Goal: Task Accomplishment & Management: Manage account settings

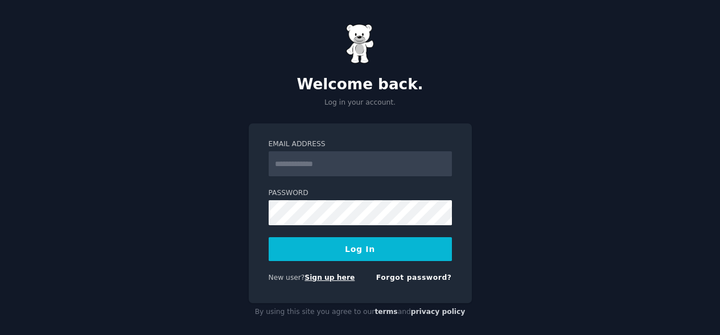
click at [332, 274] on link "Sign up here" at bounding box center [329, 278] width 50 height 8
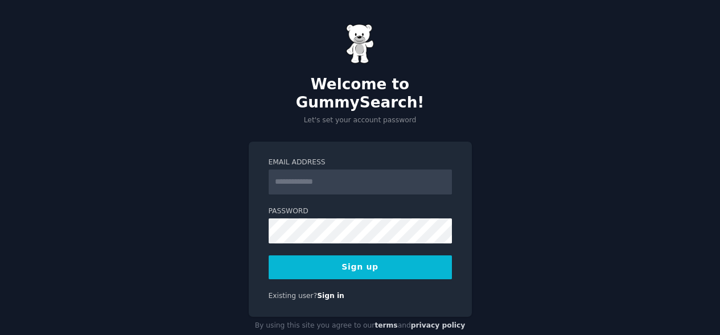
click at [391, 170] on input "Email Address" at bounding box center [360, 182] width 183 height 25
click at [373, 170] on input "Email Address" at bounding box center [360, 182] width 183 height 25
type input "**********"
click at [373, 255] on button "Sign up" at bounding box center [360, 267] width 183 height 24
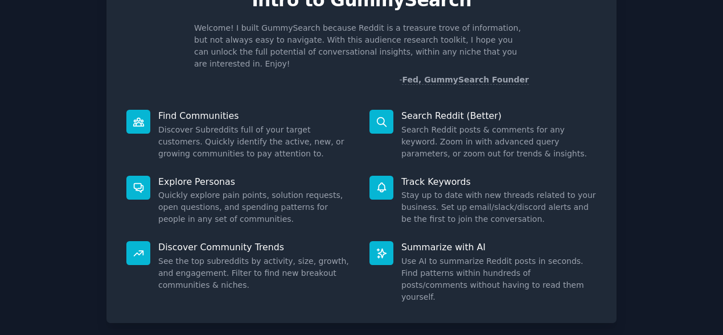
scroll to position [63, 0]
click at [140, 181] on div at bounding box center [138, 187] width 24 height 24
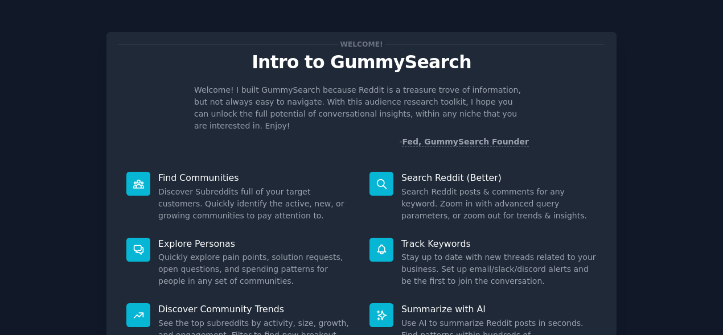
scroll to position [110, 0]
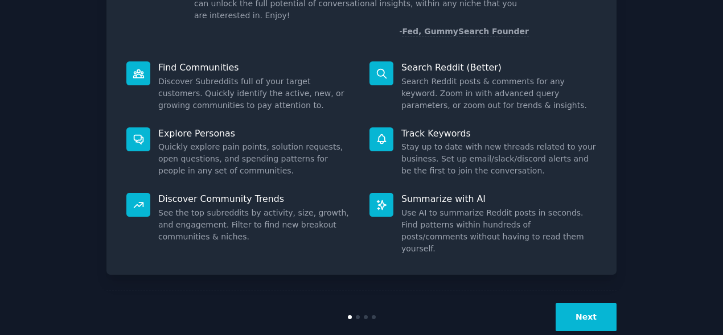
click at [580, 303] on button "Next" at bounding box center [585, 317] width 61 height 28
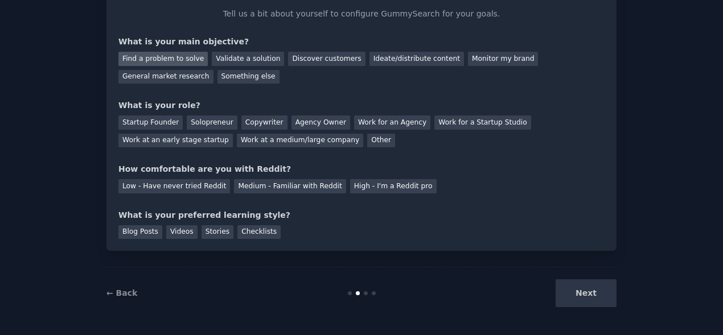
click at [162, 64] on div "Find a problem to solve" at bounding box center [162, 59] width 89 height 14
click at [185, 83] on div "General market research" at bounding box center [165, 77] width 95 height 14
click at [191, 61] on div "Find a problem to solve" at bounding box center [162, 59] width 89 height 14
click at [227, 122] on div "Solopreneur" at bounding box center [212, 122] width 50 height 14
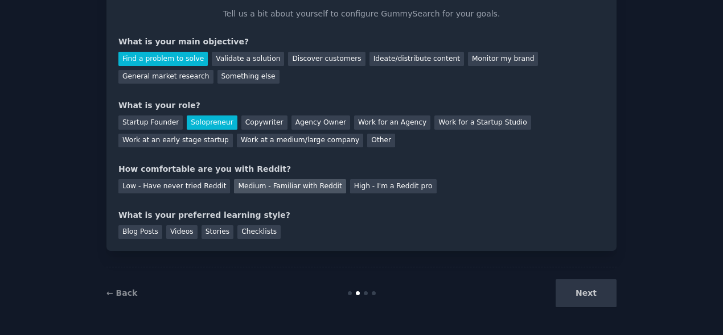
click at [240, 189] on div "Medium - Familiar with Reddit" at bounding box center [290, 186] width 112 height 14
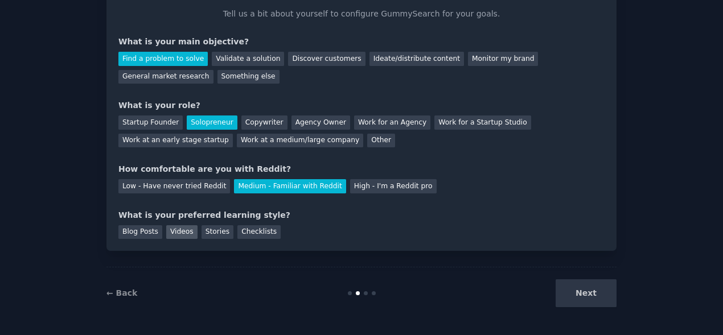
click at [177, 234] on div "Videos" at bounding box center [181, 232] width 31 height 14
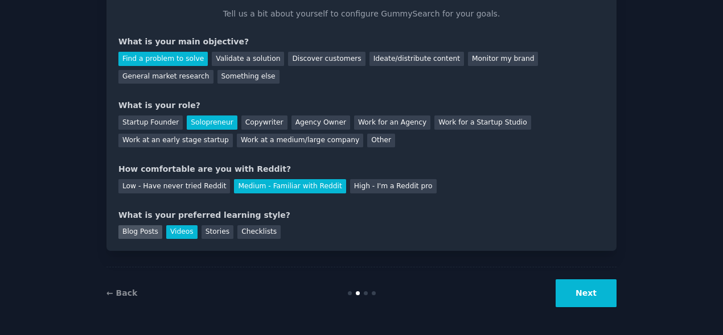
click at [154, 232] on div "Blog Posts" at bounding box center [140, 232] width 44 height 14
click at [173, 233] on div "Videos" at bounding box center [181, 232] width 31 height 14
click at [128, 232] on div "Blog Posts" at bounding box center [140, 232] width 44 height 14
click at [604, 298] on button "Next" at bounding box center [585, 293] width 61 height 28
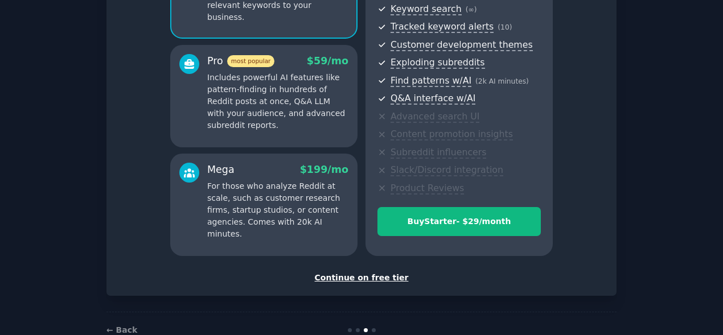
click at [373, 279] on div "Continue on free tier" at bounding box center [361, 278] width 486 height 12
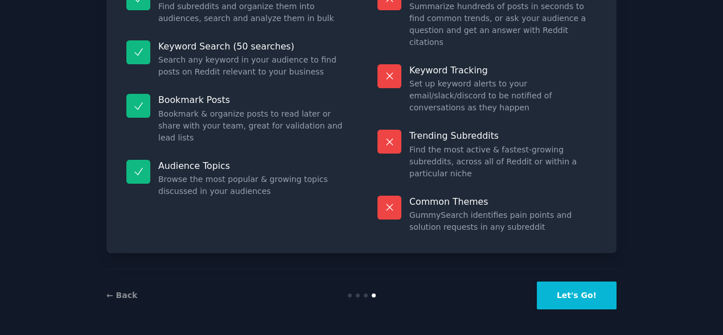
scroll to position [108, 0]
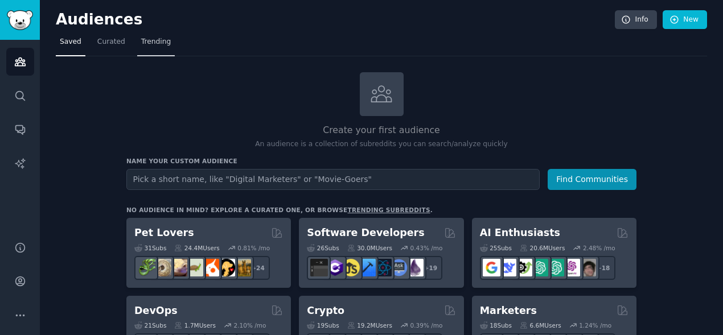
click at [151, 41] on span "Trending" at bounding box center [156, 42] width 30 height 10
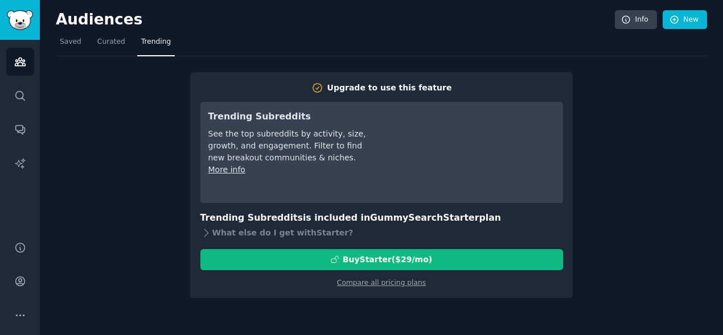
click at [356, 21] on h2 "Audiences" at bounding box center [335, 20] width 559 height 18
click at [98, 178] on div "Upgrade to use this feature Trending Subreddits See the top subreddits by activ…" at bounding box center [381, 177] width 651 height 242
click at [134, 173] on div "Upgrade to use this feature Trending Subreddits See the top subreddits by activ…" at bounding box center [381, 177] width 651 height 242
click at [173, 198] on div "Upgrade to use this feature Trending Subreddits See the top subreddits by activ…" at bounding box center [381, 177] width 651 height 242
click at [117, 51] on link "Curated" at bounding box center [111, 44] width 36 height 23
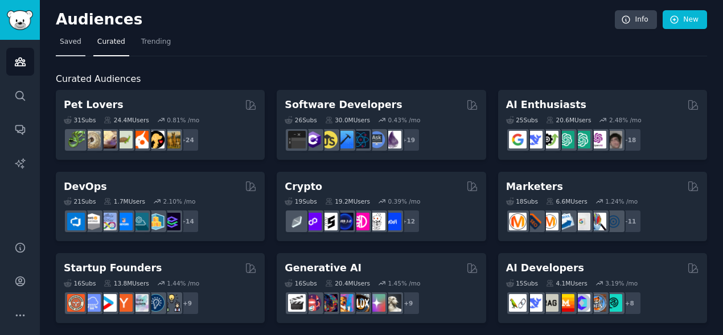
click at [76, 45] on span "Saved" at bounding box center [71, 42] width 22 height 10
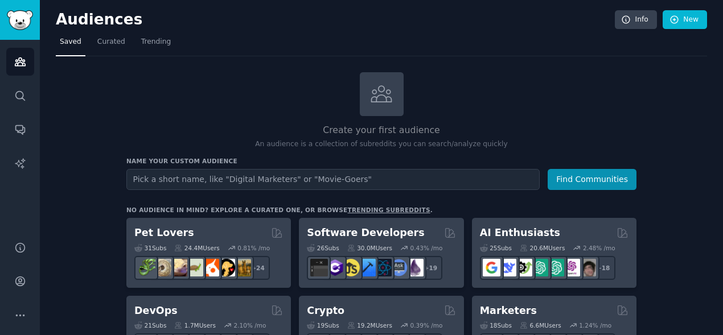
click at [188, 184] on input "text" at bounding box center [332, 179] width 413 height 21
type input "personal development"
click at [547, 169] on button "Find Communities" at bounding box center [591, 179] width 89 height 21
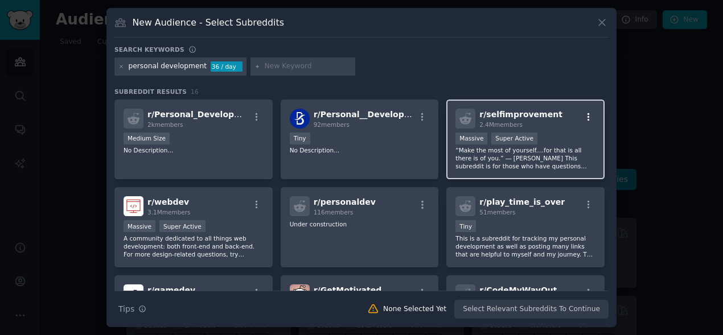
click at [584, 115] on icon "button" at bounding box center [588, 117] width 10 height 10
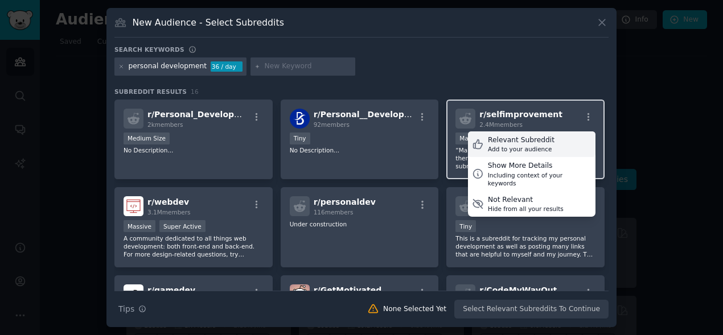
click at [554, 145] on div "Relevant Subreddit Add to your audience" at bounding box center [531, 144] width 127 height 26
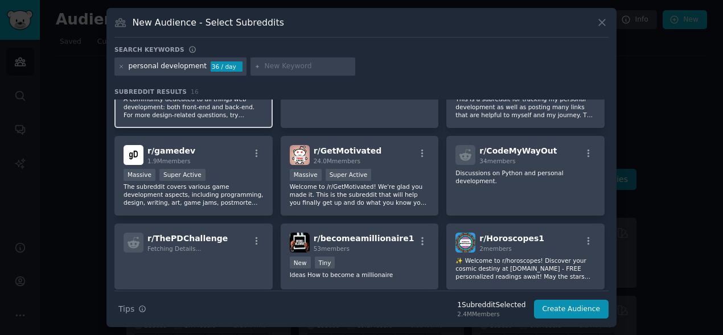
scroll to position [140, 0]
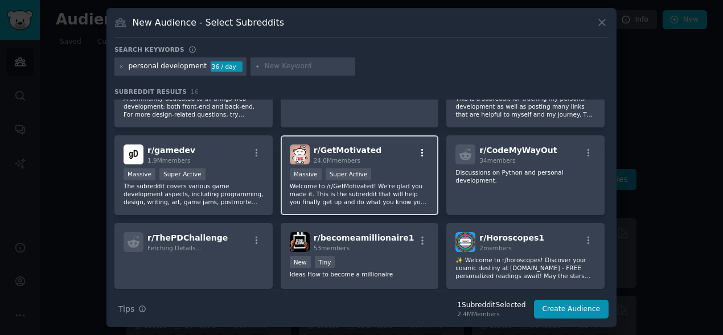
click at [423, 150] on icon "button" at bounding box center [422, 153] width 10 height 10
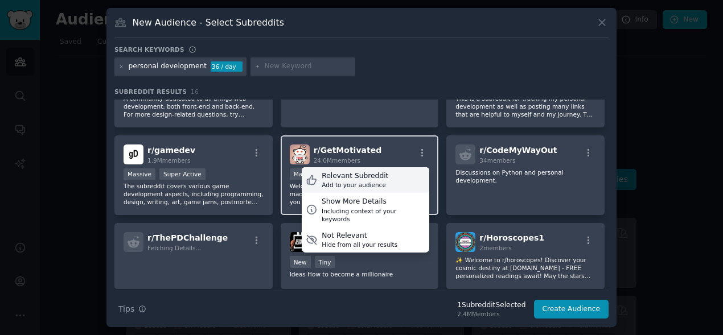
click at [405, 171] on div "Relevant Subreddit Add to your audience" at bounding box center [365, 180] width 127 height 26
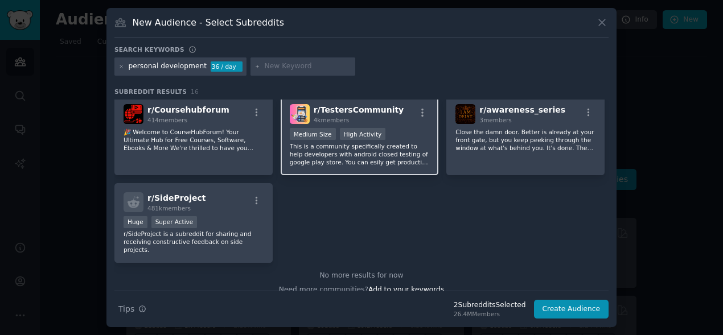
scroll to position [354, 0]
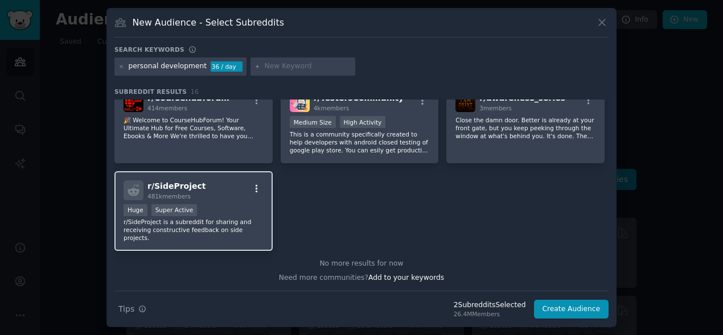
click at [255, 191] on icon "button" at bounding box center [256, 188] width 2 height 8
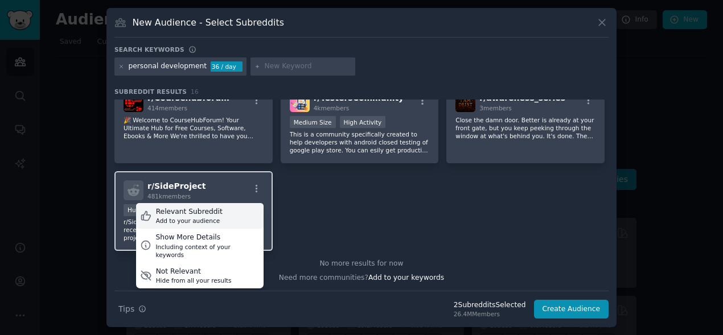
click at [236, 212] on div "Relevant Subreddit Add to your audience" at bounding box center [199, 216] width 127 height 26
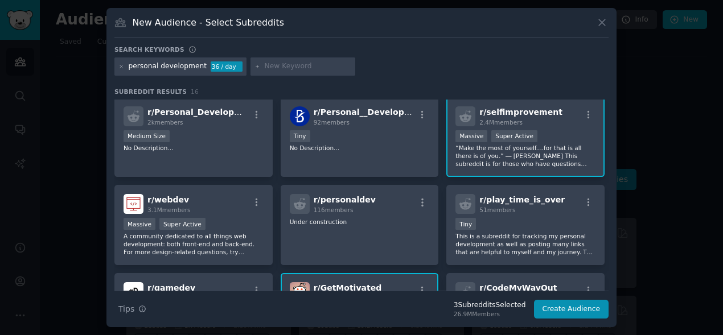
scroll to position [0, 0]
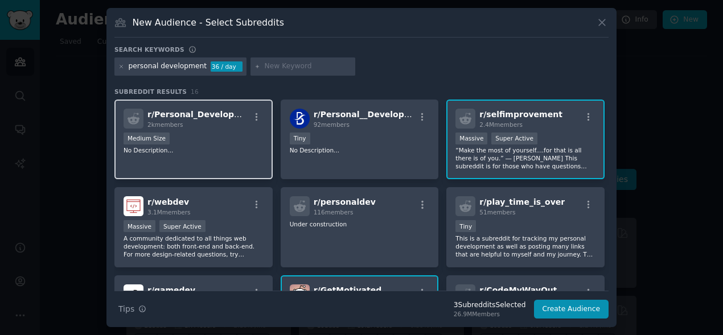
click at [241, 133] on div "Medium Size" at bounding box center [193, 140] width 140 height 14
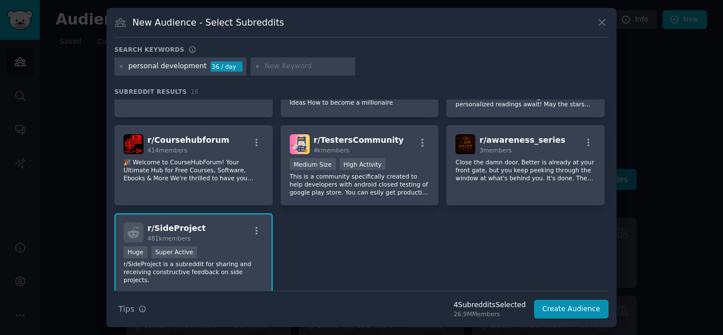
scroll to position [316, 0]
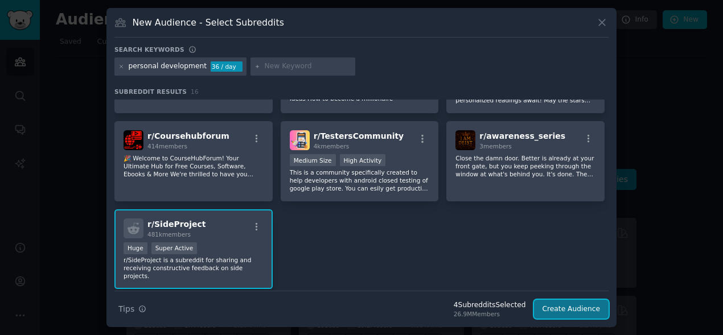
click at [550, 300] on button "Create Audience" at bounding box center [571, 309] width 75 height 19
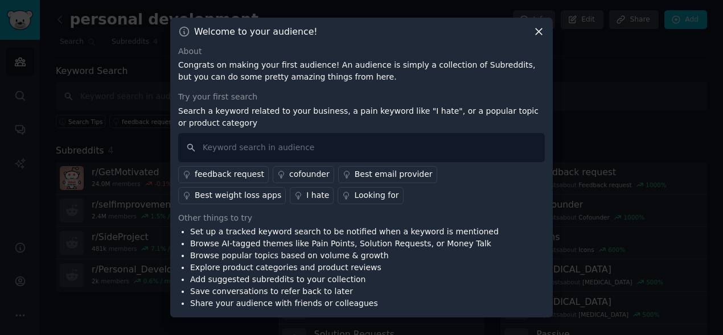
click at [337, 199] on link "Looking for" at bounding box center [369, 195] width 65 height 17
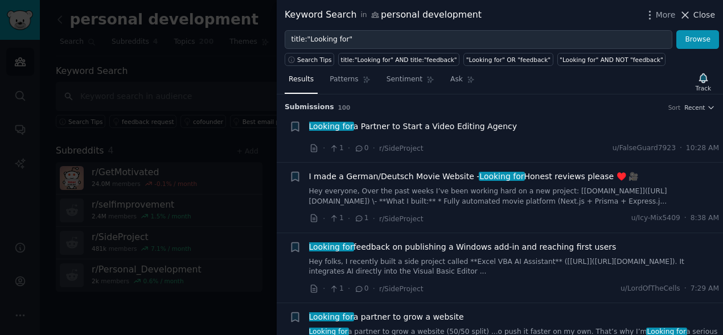
click at [703, 15] on span "Close" at bounding box center [704, 15] width 22 height 12
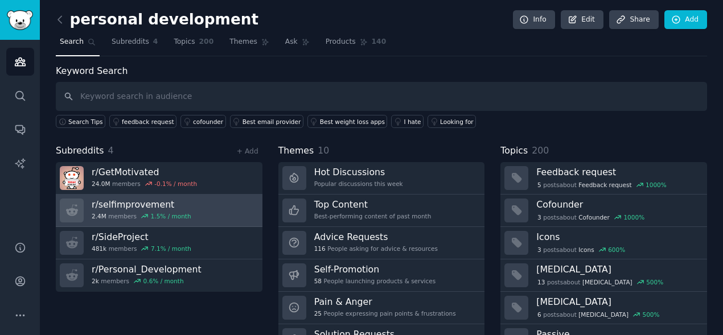
click at [216, 208] on link "r/ selfimprovement 2.4M members 1.5 % / month" at bounding box center [159, 211] width 207 height 32
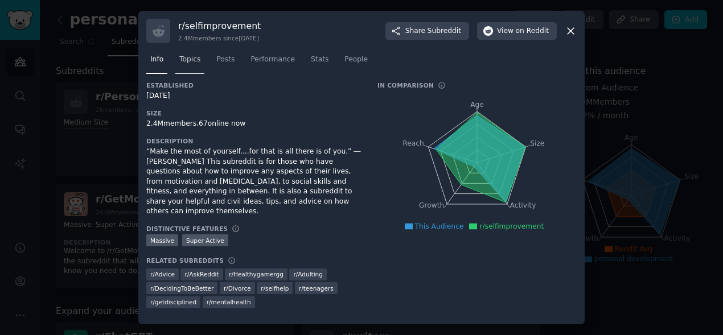
click at [196, 59] on span "Topics" at bounding box center [189, 60] width 21 height 10
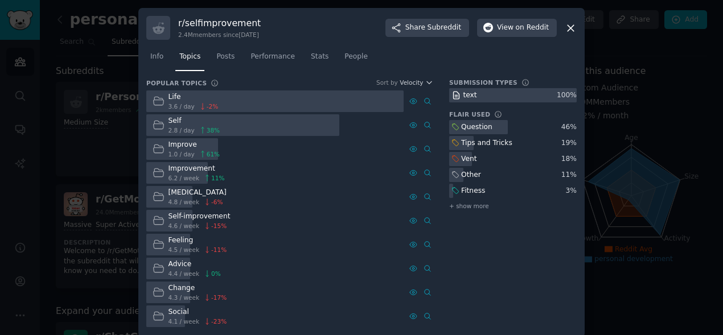
click at [350, 79] on dt "Popular Topics Sort by Velocity" at bounding box center [289, 84] width 287 height 10
click at [232, 61] on span "Posts" at bounding box center [225, 57] width 18 height 10
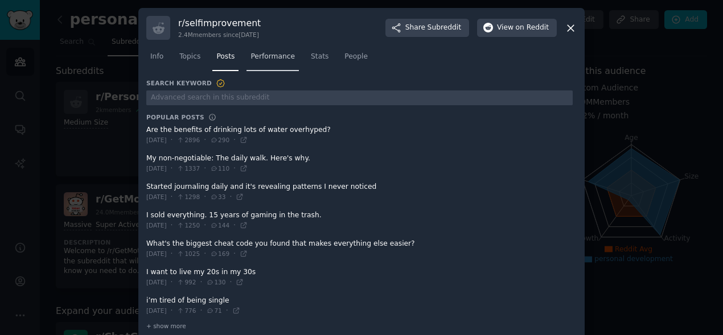
click at [277, 63] on link "Performance" at bounding box center [272, 59] width 52 height 23
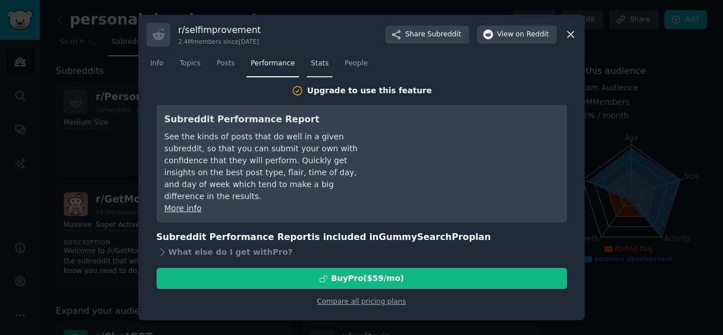
click at [327, 69] on link "Stats" at bounding box center [320, 66] width 26 height 23
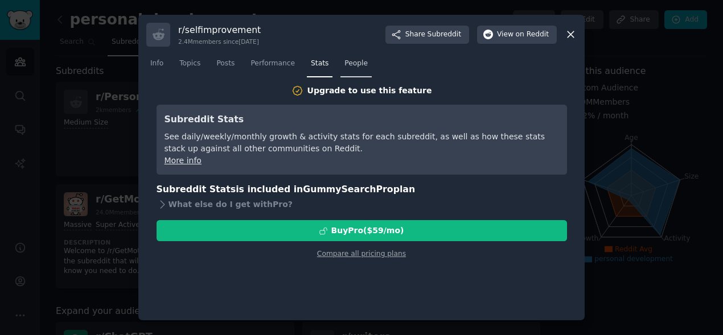
click at [353, 65] on span "People" at bounding box center [355, 64] width 23 height 10
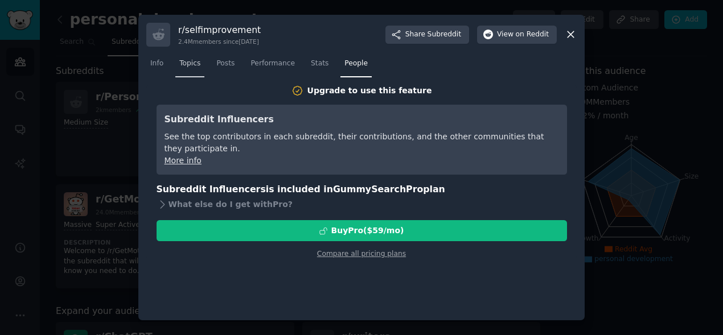
click at [181, 61] on span "Topics" at bounding box center [189, 64] width 21 height 10
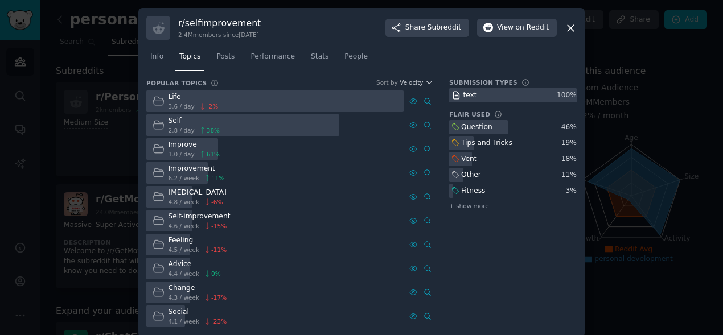
click at [477, 128] on div "Question" at bounding box center [476, 127] width 31 height 10
click at [427, 86] on dt "Popular Topics Sort by Velocity" at bounding box center [289, 84] width 287 height 10
click at [427, 82] on icon "button" at bounding box center [429, 83] width 8 height 8
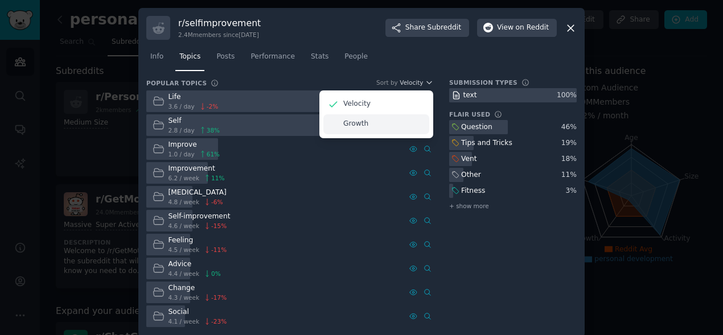
click at [386, 122] on div "Growth" at bounding box center [376, 124] width 106 height 20
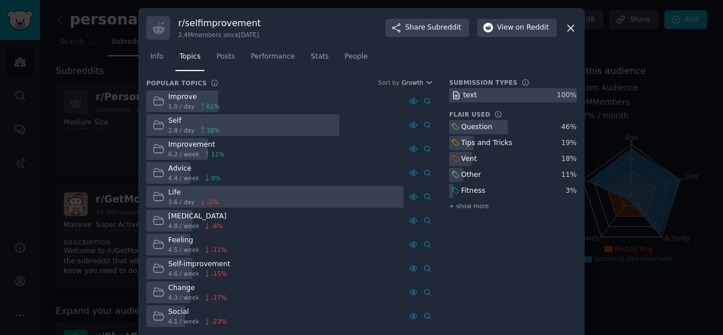
click at [568, 30] on icon at bounding box center [570, 28] width 12 height 12
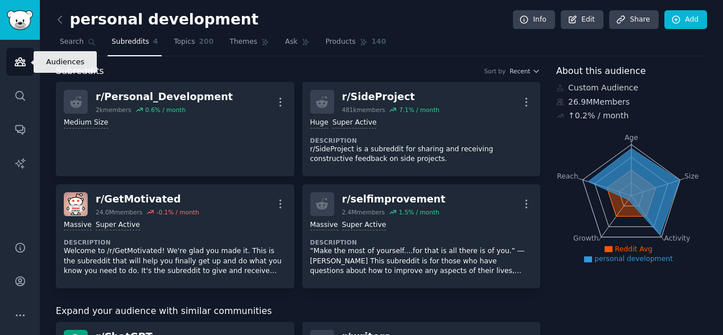
click at [19, 69] on link "Audiences" at bounding box center [20, 62] width 28 height 28
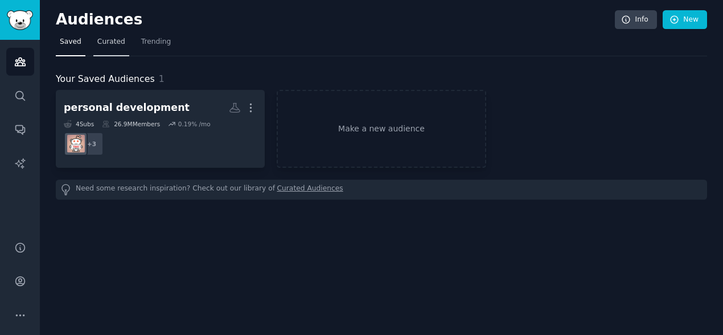
click at [111, 42] on span "Curated" at bounding box center [111, 42] width 28 height 10
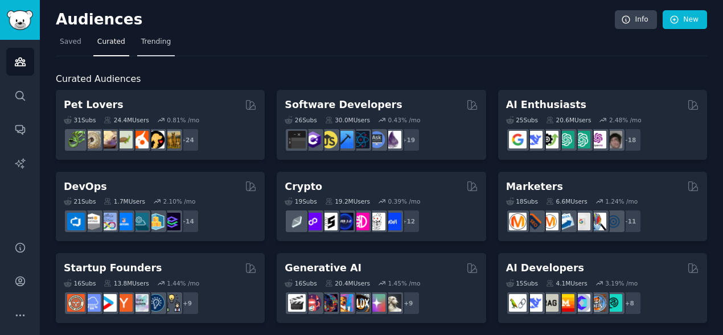
click at [156, 36] on link "Trending" at bounding box center [156, 44] width 38 height 23
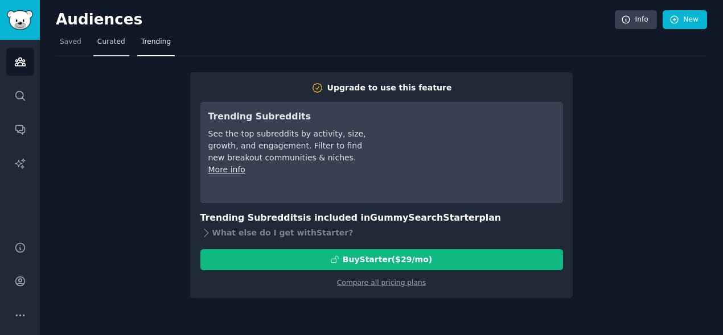
click at [93, 41] on link "Curated" at bounding box center [111, 44] width 36 height 23
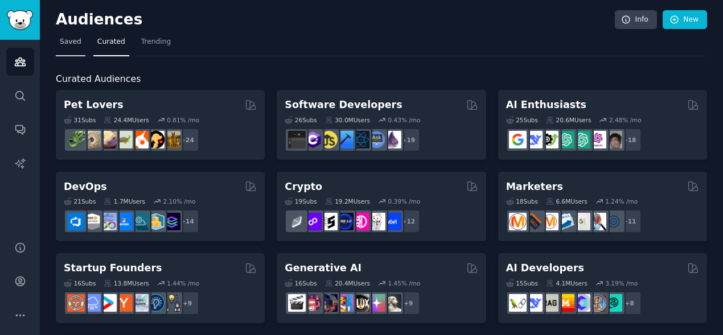
click at [81, 44] on link "Saved" at bounding box center [71, 44] width 30 height 23
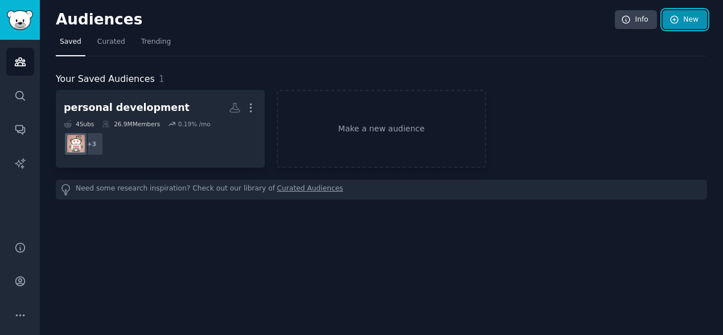
click at [686, 23] on link "New" at bounding box center [684, 19] width 44 height 19
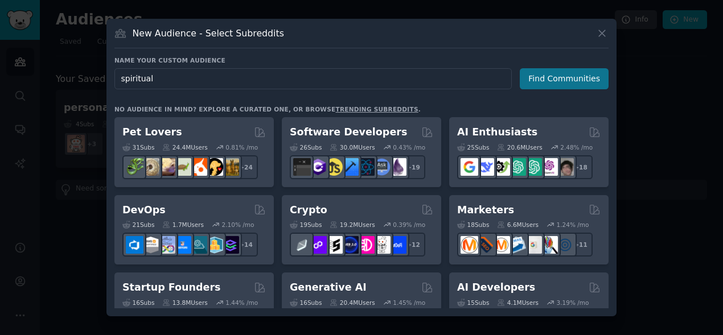
type input "spiritual"
click at [549, 80] on button "Find Communities" at bounding box center [563, 78] width 89 height 21
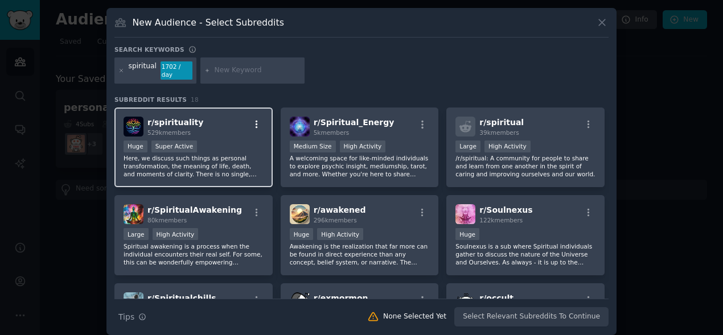
click at [253, 119] on icon "button" at bounding box center [256, 124] width 10 height 10
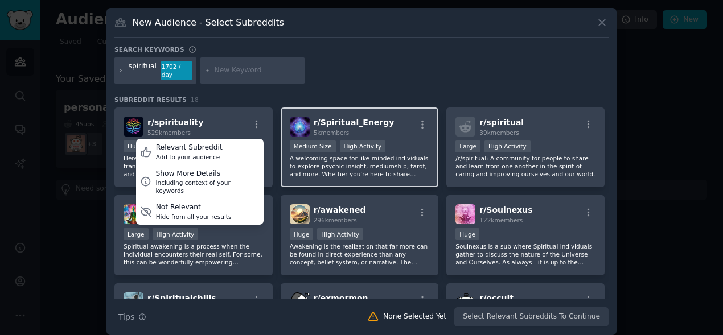
click at [396, 117] on div "r/ Spiritual_Energy 5k members" at bounding box center [360, 127] width 140 height 20
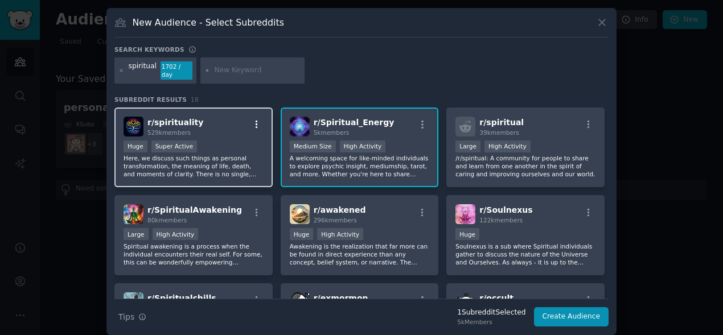
click at [253, 119] on icon "button" at bounding box center [256, 124] width 10 height 10
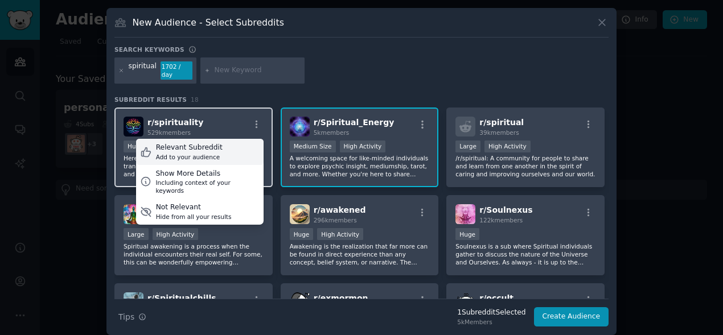
click at [234, 140] on div "Relevant Subreddit Add to your audience" at bounding box center [199, 152] width 127 height 26
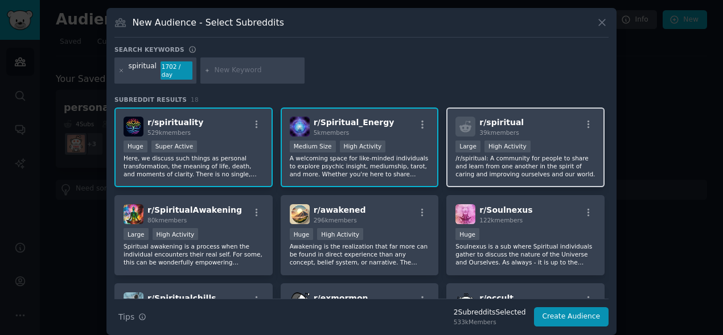
click at [580, 142] on div ">= 80th percentile for submissions / day Large High Activity" at bounding box center [525, 148] width 140 height 14
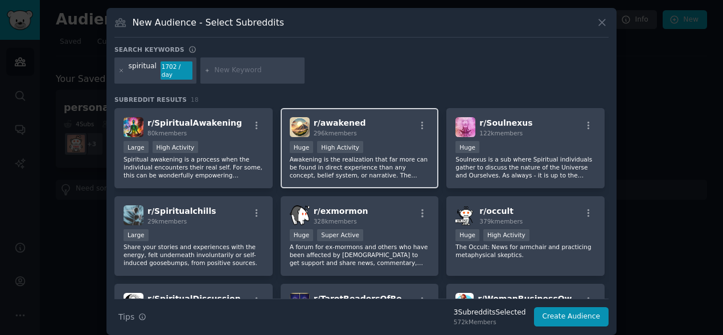
scroll to position [88, 0]
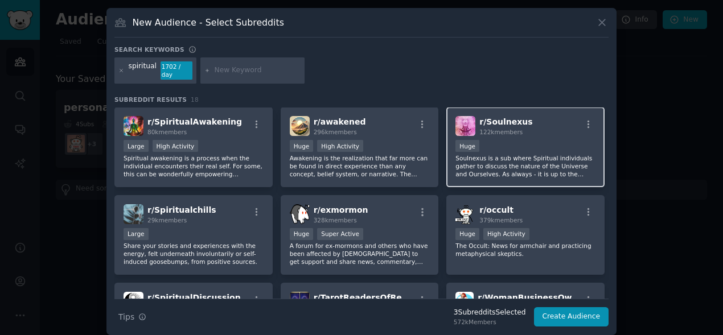
click at [485, 154] on p "Soulnexus is a sub where Spiritual individuals gather to discuss the nature of …" at bounding box center [525, 166] width 140 height 24
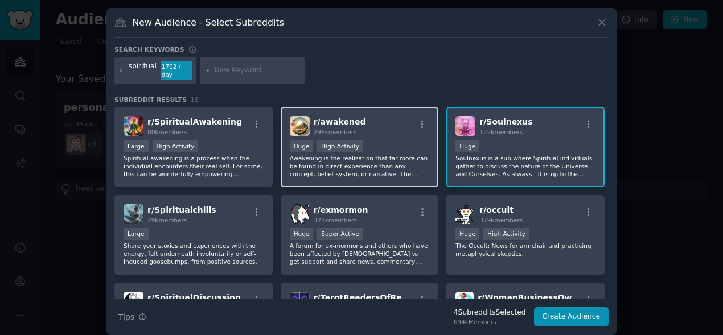
click at [393, 156] on p "Awakening is the realization that far more can be found in direct experience th…" at bounding box center [360, 166] width 140 height 24
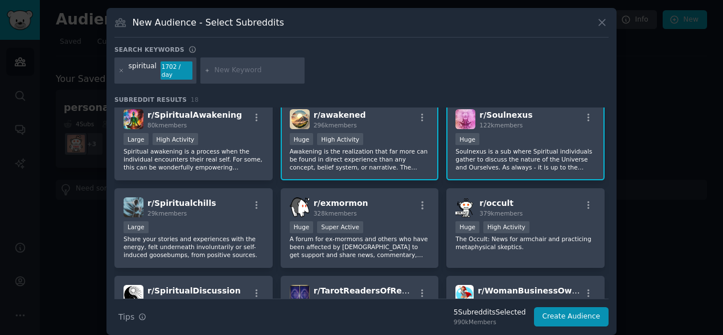
scroll to position [94, 0]
click at [391, 139] on div "Huge High Activity" at bounding box center [360, 141] width 140 height 14
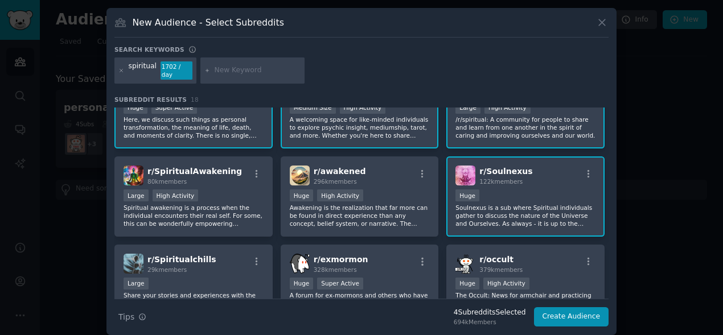
scroll to position [36, 0]
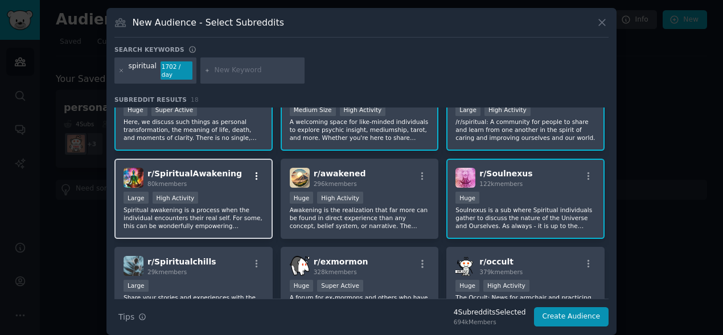
click at [258, 171] on icon "button" at bounding box center [256, 176] width 10 height 10
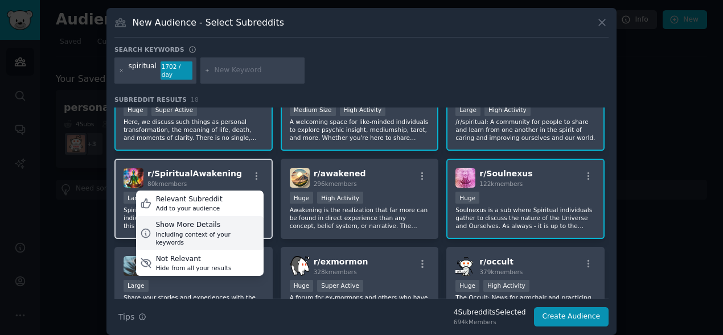
click at [210, 221] on div "Show More Details" at bounding box center [207, 225] width 104 height 10
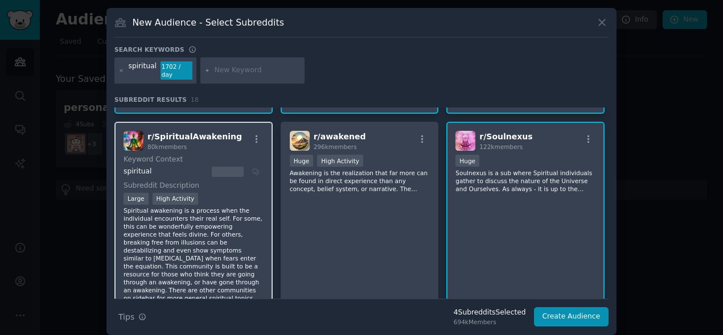
scroll to position [70, 0]
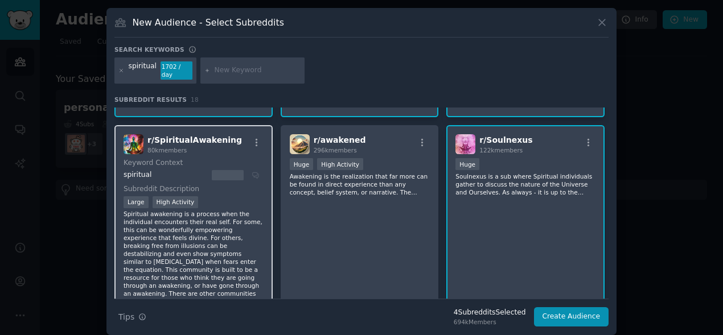
click at [224, 146] on div "80k members" at bounding box center [194, 150] width 94 height 8
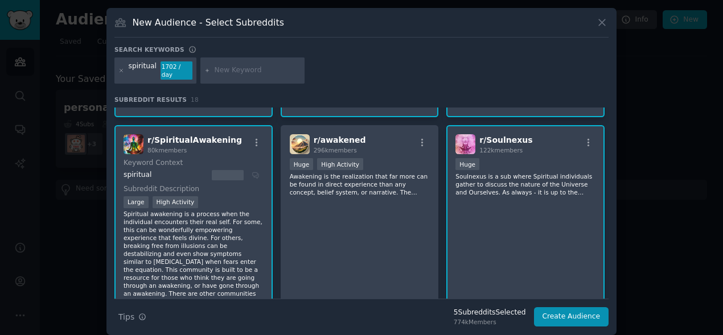
click at [229, 216] on p "Spiritual awakening is a process when the individual encounters their real self…" at bounding box center [193, 258] width 140 height 96
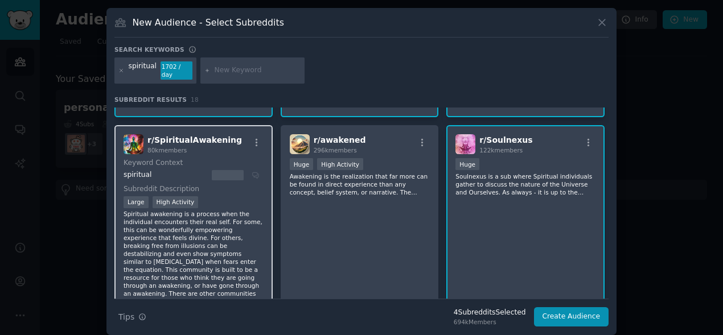
click at [229, 216] on p "Spiritual awakening is a process when the individual encounters their real self…" at bounding box center [193, 258] width 140 height 96
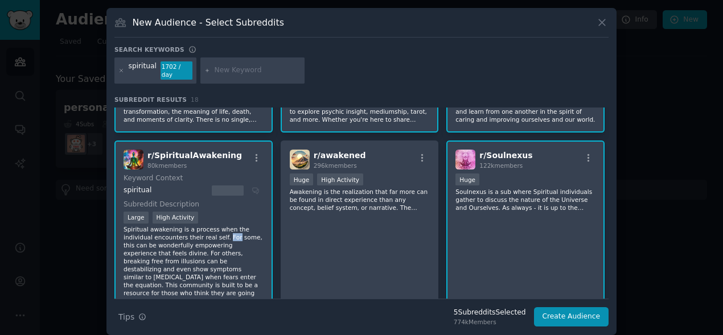
scroll to position [47, 0]
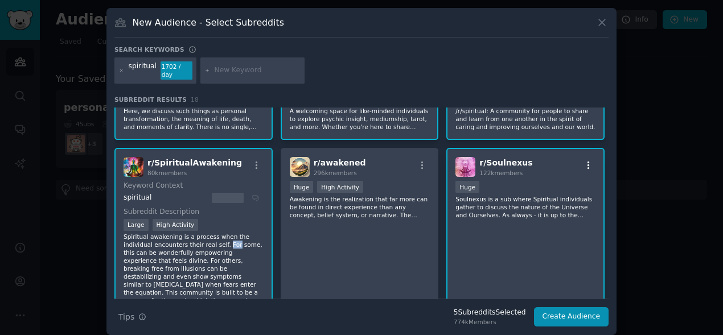
click at [589, 160] on icon "button" at bounding box center [588, 165] width 10 height 10
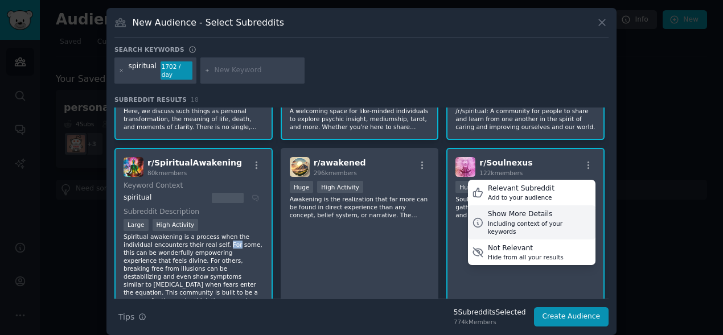
click at [540, 220] on div "Including context of your keywords" at bounding box center [540, 228] width 104 height 16
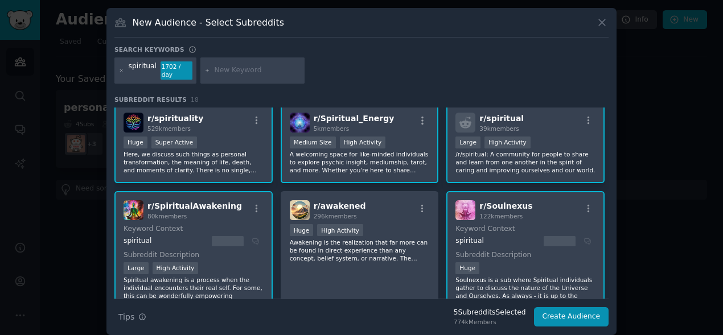
scroll to position [0, 0]
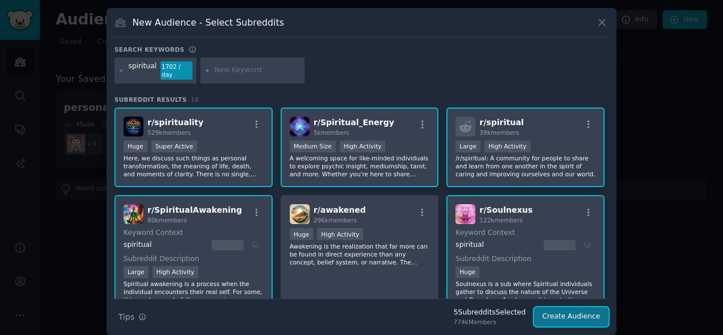
click at [553, 312] on button "Create Audience" at bounding box center [571, 316] width 75 height 19
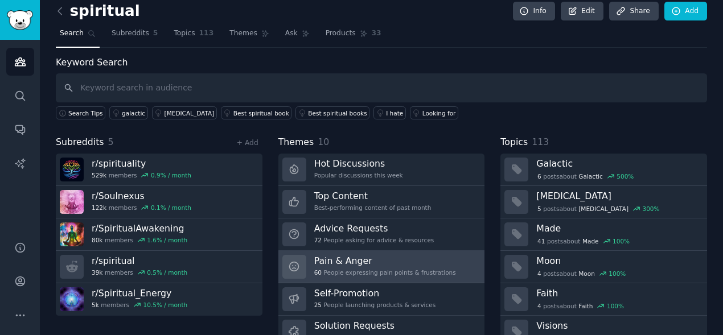
scroll to position [6, 0]
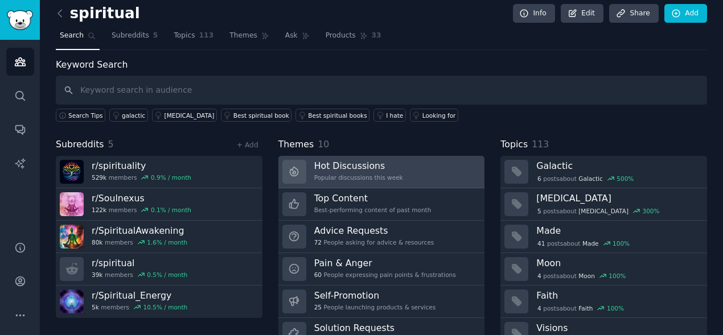
click at [382, 181] on div "Hot Discussions Popular discussions this week" at bounding box center [358, 172] width 89 height 24
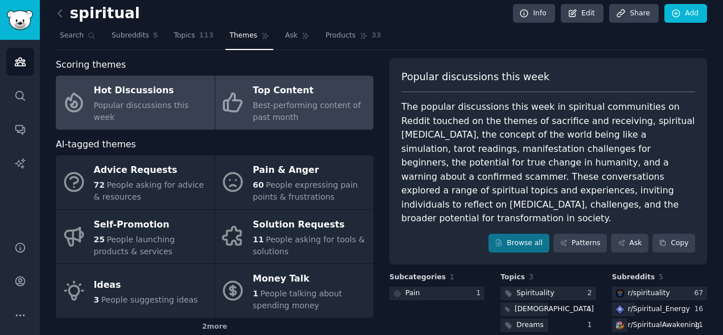
click at [291, 106] on span "Best-performing content of past month" at bounding box center [307, 111] width 108 height 21
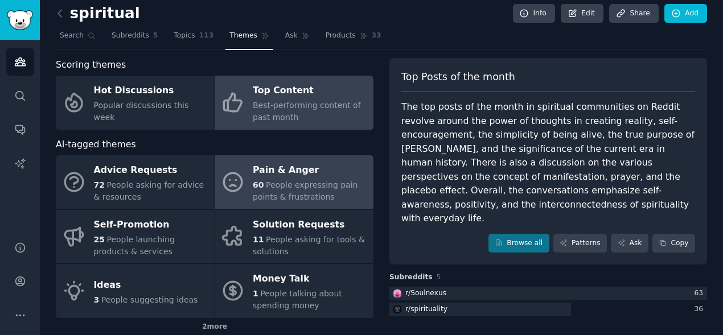
click at [269, 195] on span "People expressing pain points & frustrations" at bounding box center [305, 190] width 105 height 21
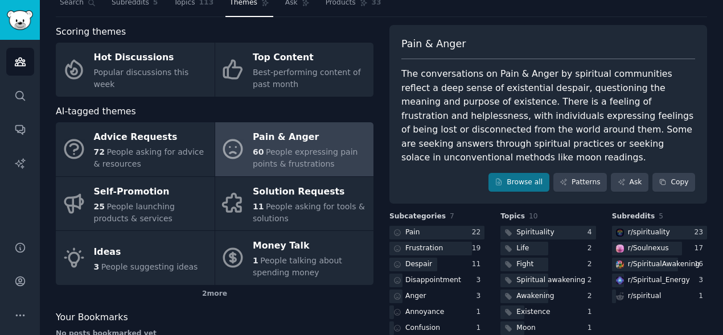
scroll to position [105, 0]
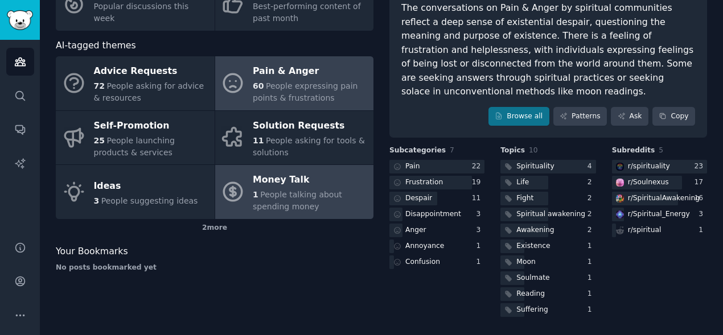
click at [274, 183] on div "Money Talk" at bounding box center [310, 180] width 115 height 18
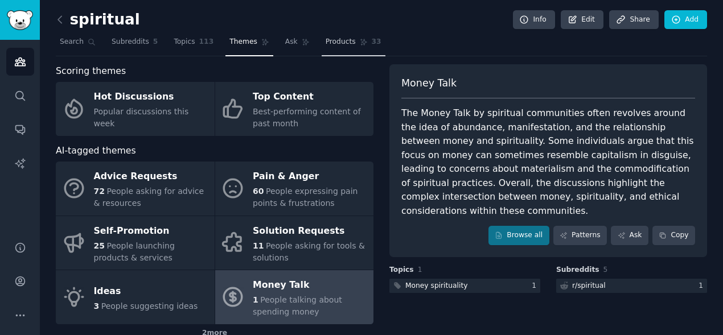
click at [334, 43] on span "Products" at bounding box center [340, 42] width 30 height 10
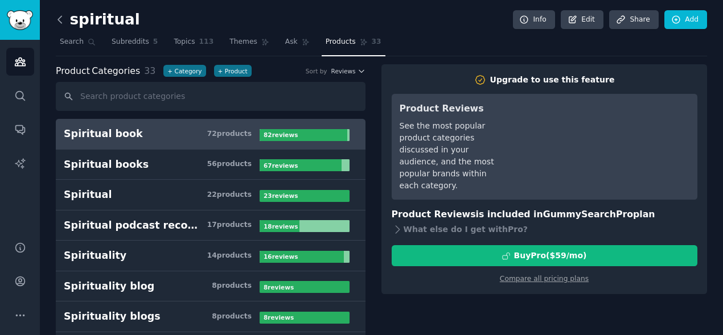
click at [64, 14] on icon at bounding box center [60, 20] width 12 height 12
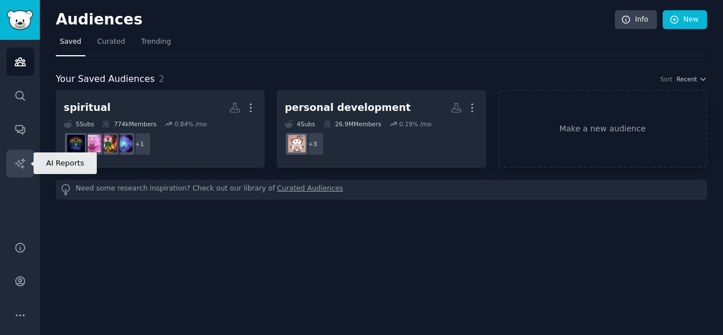
click at [25, 165] on icon "Sidebar" at bounding box center [20, 164] width 12 height 12
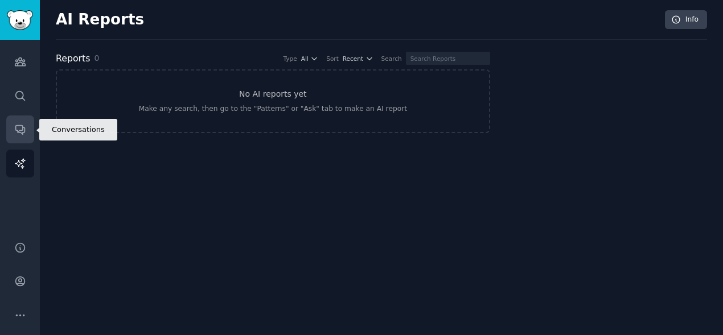
click at [22, 134] on icon "Sidebar" at bounding box center [19, 130] width 9 height 9
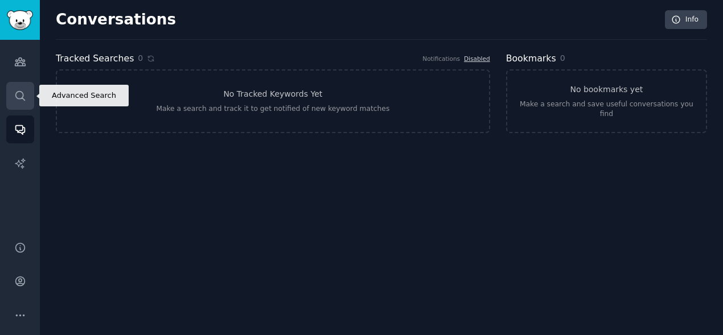
click at [19, 97] on icon "Sidebar" at bounding box center [20, 96] width 12 height 12
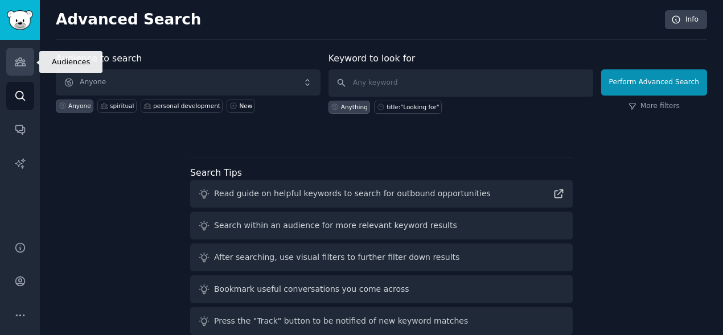
click at [24, 63] on icon "Sidebar" at bounding box center [20, 62] width 10 height 8
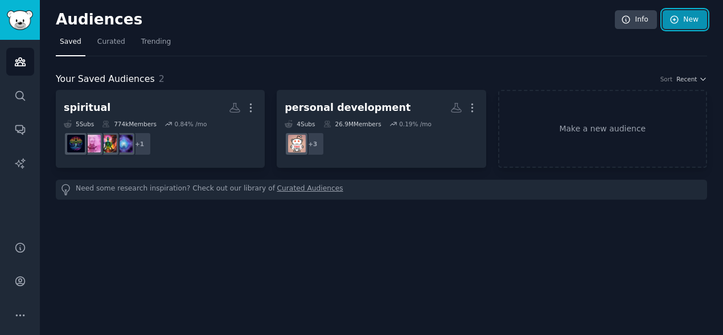
click at [684, 19] on link "New" at bounding box center [684, 19] width 44 height 19
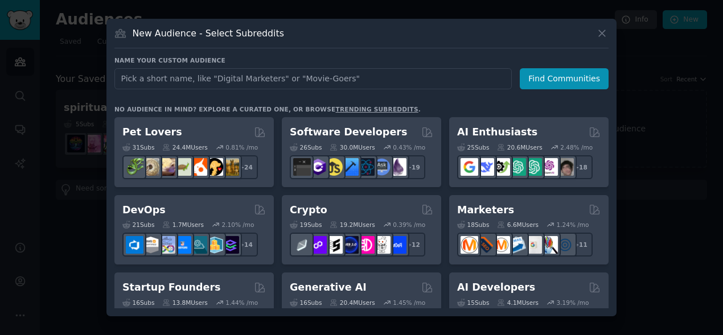
click at [496, 79] on input "text" at bounding box center [312, 78] width 397 height 21
type input "wisdom and advice"
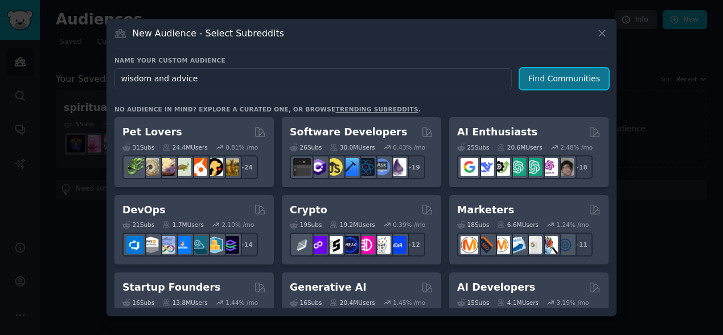
click at [587, 76] on button "Find Communities" at bounding box center [563, 78] width 89 height 21
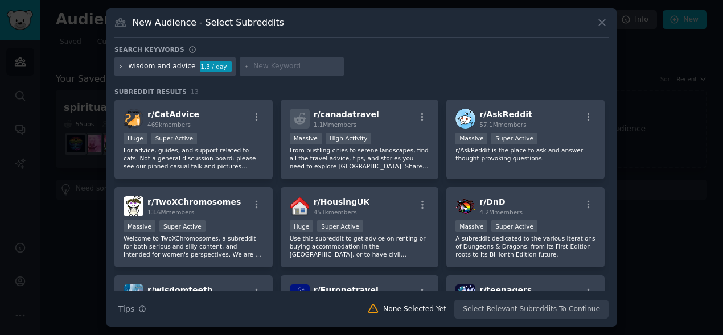
click at [121, 66] on icon at bounding box center [121, 67] width 6 height 6
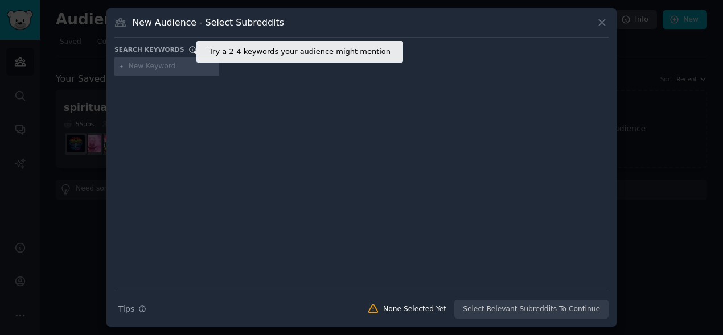
click at [189, 47] on icon at bounding box center [192, 50] width 6 height 6
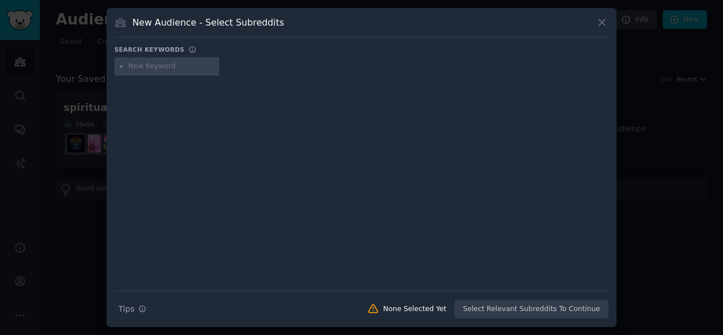
click at [182, 70] on input "text" at bounding box center [172, 66] width 86 height 10
type input "youtuber"
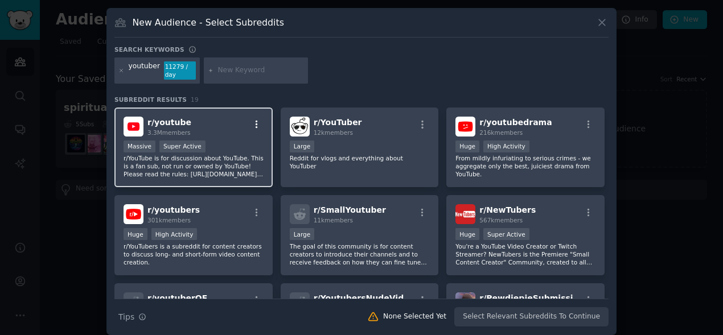
click at [253, 123] on icon "button" at bounding box center [256, 124] width 10 height 10
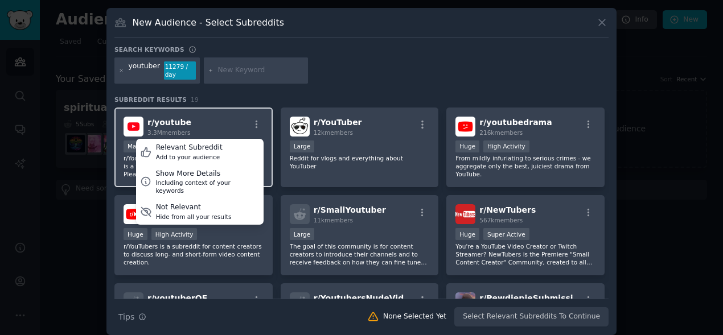
click at [224, 125] on div "r/ youtube 3.3M members Relevant Subreddit Add to your audience Show More Detai…" at bounding box center [193, 127] width 140 height 20
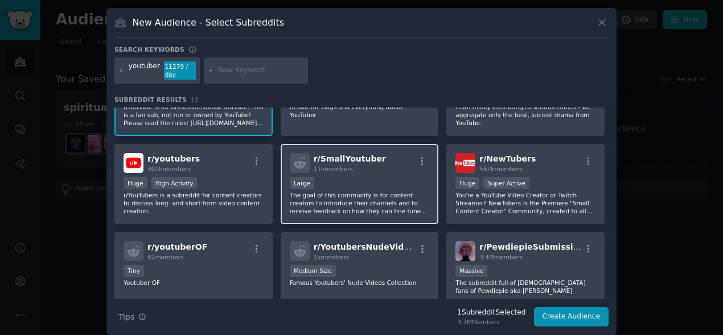
scroll to position [53, 0]
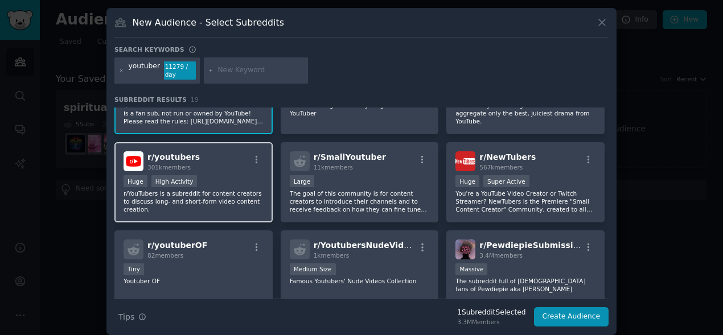
click at [233, 174] on div "r/ youtubers 301k members Huge High Activity r/YouTubers is a subreddit for con…" at bounding box center [193, 182] width 158 height 80
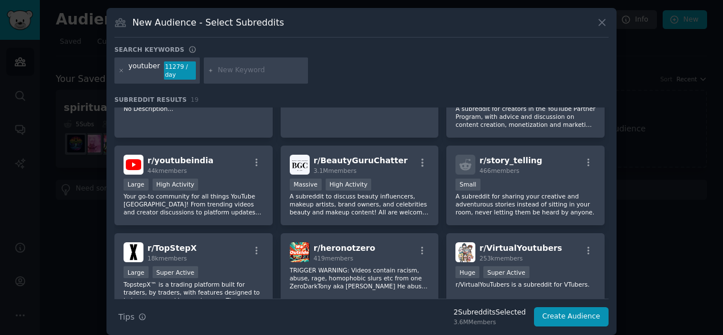
scroll to position [309, 0]
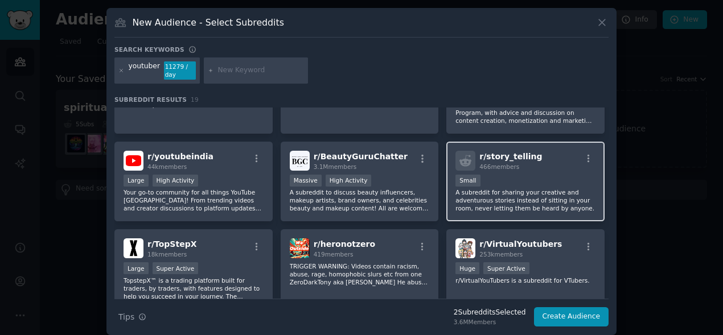
click at [546, 172] on div "r/ story_telling 466 members Small A subreddit for sharing your creative and ad…" at bounding box center [525, 182] width 158 height 80
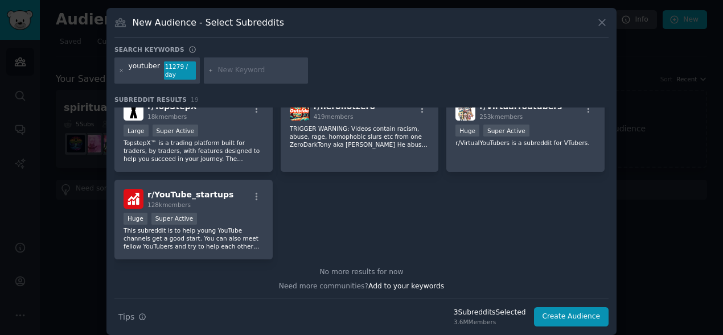
scroll to position [448, 0]
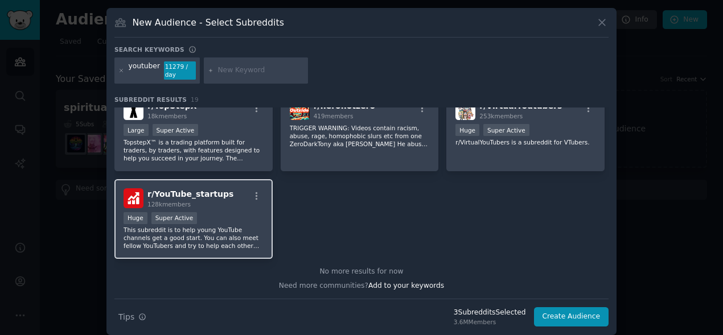
click at [224, 227] on p "This subreddit is to help young YouTube channels get a good start. You can also…" at bounding box center [193, 238] width 140 height 24
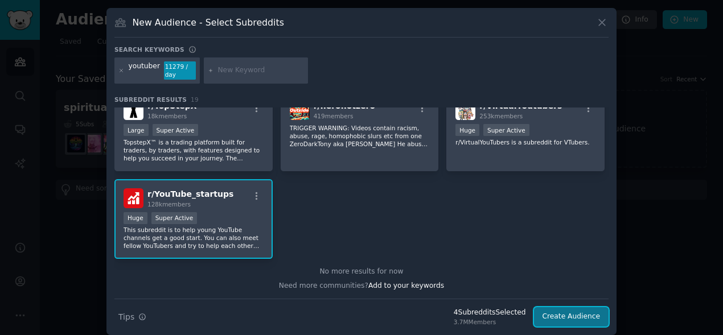
click at [566, 307] on button "Create Audience" at bounding box center [571, 316] width 75 height 19
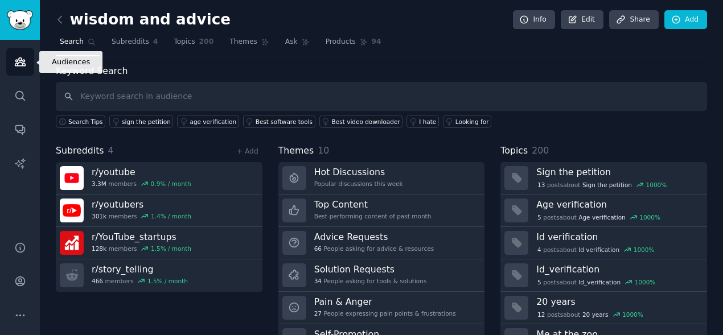
click at [26, 66] on link "Audiences" at bounding box center [20, 62] width 28 height 28
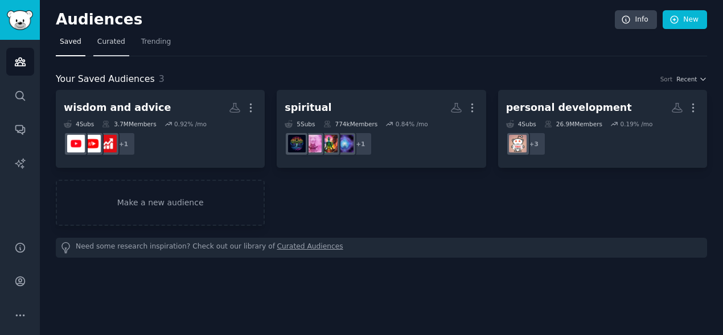
click at [117, 41] on span "Curated" at bounding box center [111, 42] width 28 height 10
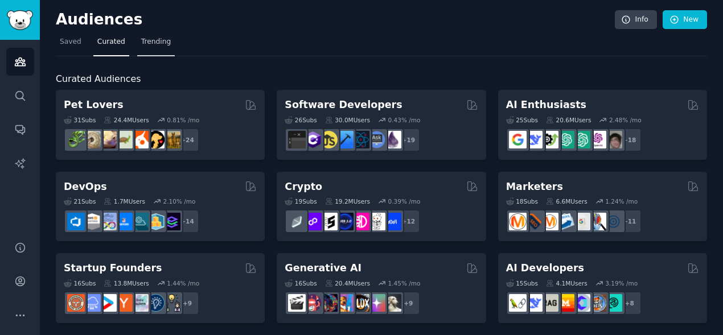
click at [146, 40] on span "Trending" at bounding box center [156, 42] width 30 height 10
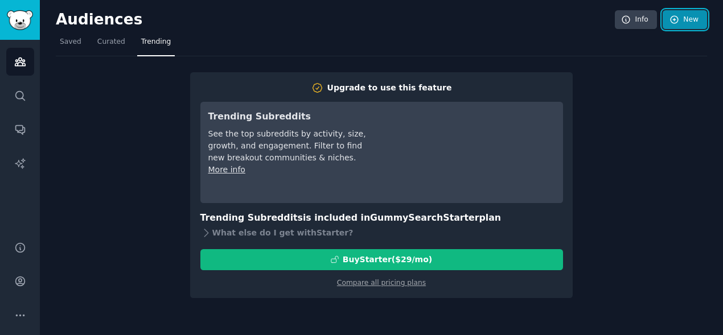
click at [672, 26] on link "New" at bounding box center [684, 19] width 44 height 19
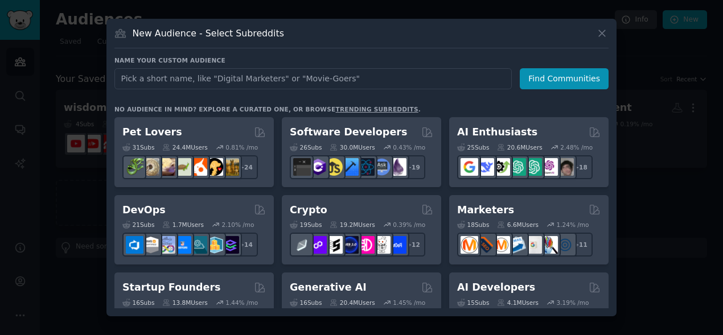
click at [377, 79] on input "text" at bounding box center [312, 78] width 397 height 21
type input "m"
click at [188, 79] on input "inspiration and" at bounding box center [312, 78] width 397 height 21
type input "inspiration"
click button "Find Communities" at bounding box center [563, 78] width 89 height 21
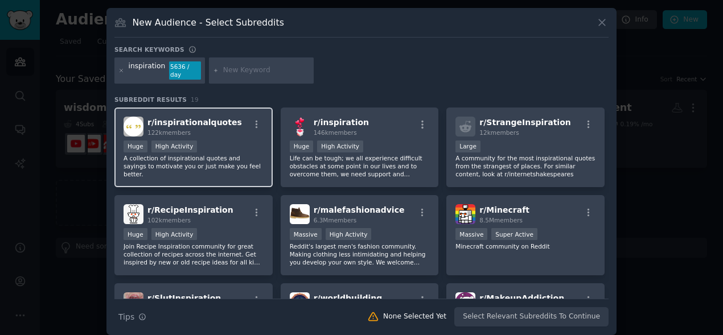
click at [246, 134] on div "r/ inspirationalquotes 122k members" at bounding box center [193, 127] width 140 height 20
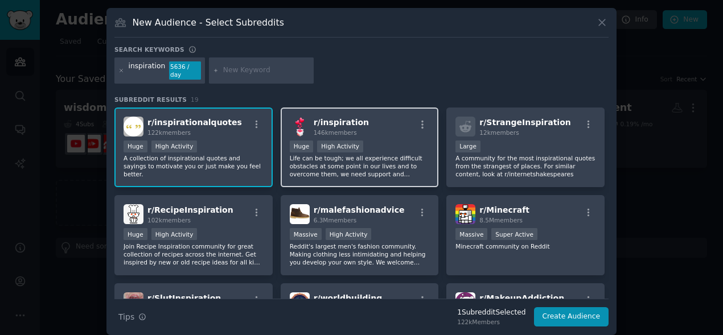
click at [358, 172] on p "Life can be tough; we all experience difficult obstacles at some point in our l…" at bounding box center [360, 166] width 140 height 24
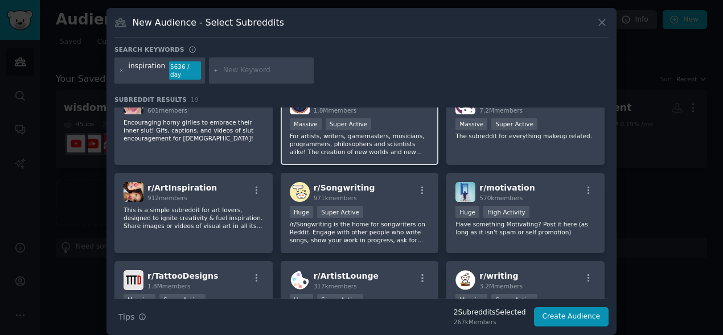
scroll to position [201, 0]
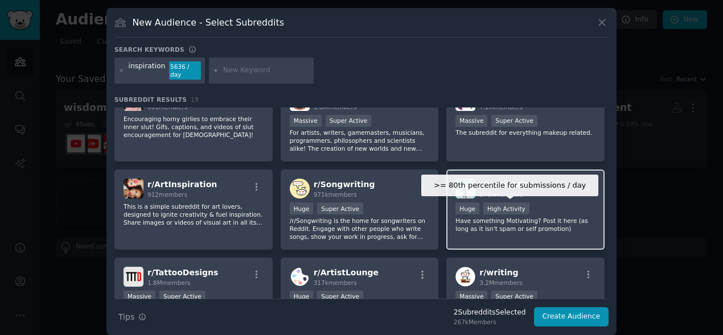
click at [501, 213] on div "High Activity" at bounding box center [506, 209] width 46 height 12
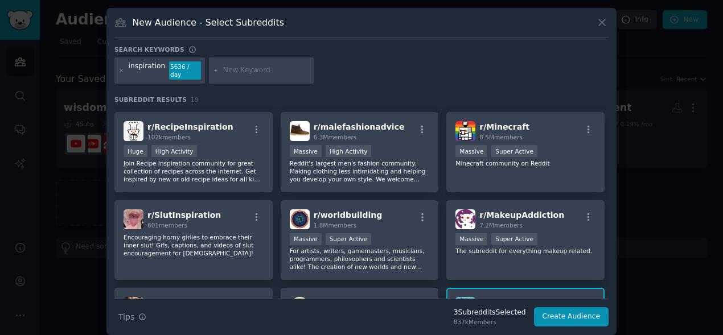
scroll to position [90, 0]
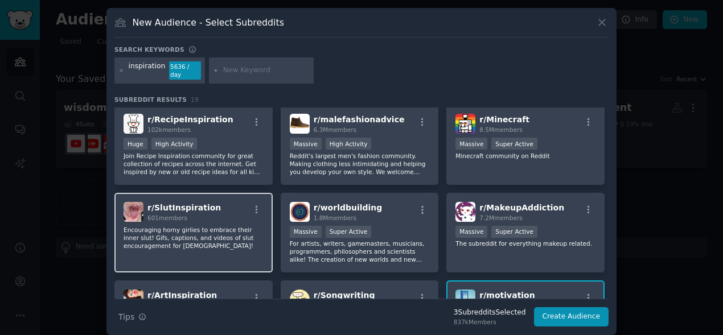
click at [226, 218] on div "r/ SlutInspiration 601 members" at bounding box center [193, 212] width 140 height 20
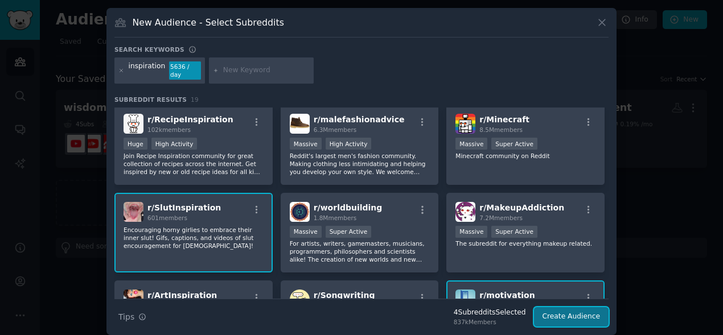
click at [549, 313] on button "Create Audience" at bounding box center [571, 316] width 75 height 19
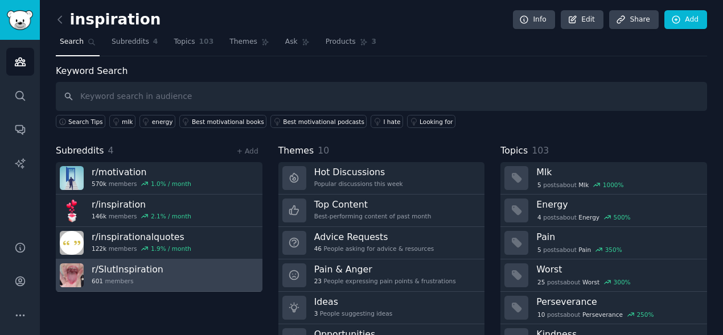
click at [125, 267] on h3 "r/ SlutInspiration" at bounding box center [128, 269] width 72 height 12
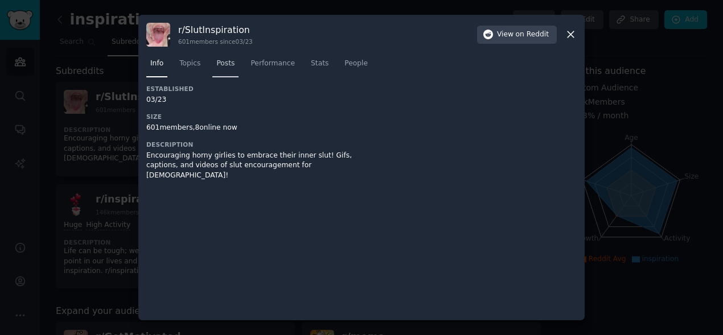
click at [225, 64] on span "Posts" at bounding box center [225, 64] width 18 height 10
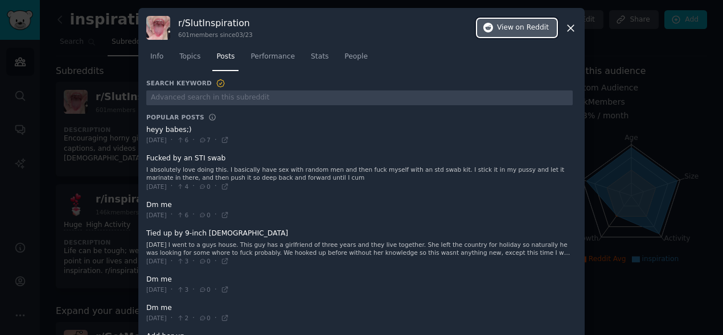
click at [509, 28] on span "View on Reddit" at bounding box center [523, 28] width 52 height 10
click at [568, 26] on icon at bounding box center [570, 28] width 12 height 12
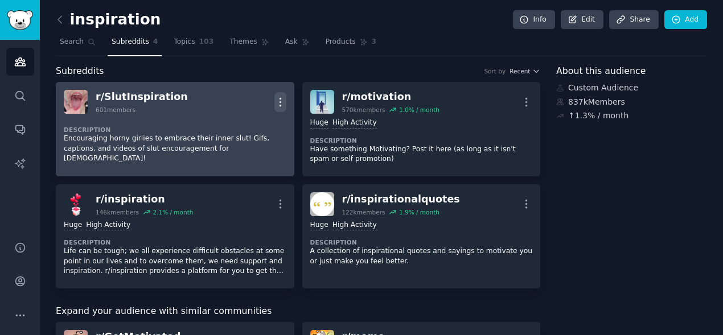
click at [282, 98] on icon "button" at bounding box center [280, 102] width 12 height 12
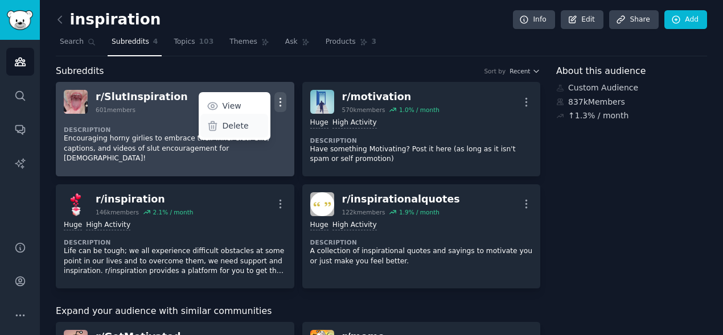
click at [240, 127] on p "Delete" at bounding box center [235, 126] width 26 height 12
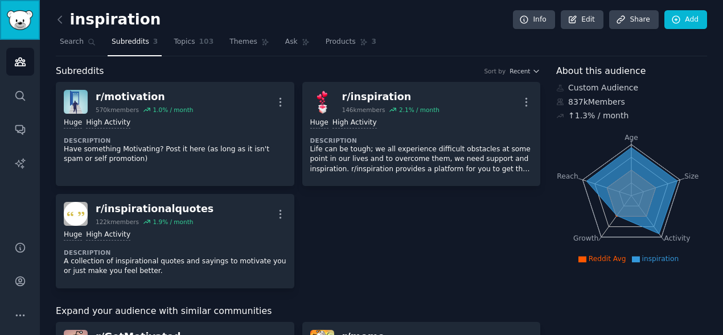
click at [27, 13] on img "Sidebar" at bounding box center [20, 20] width 26 height 20
